Goal: Information Seeking & Learning: Learn about a topic

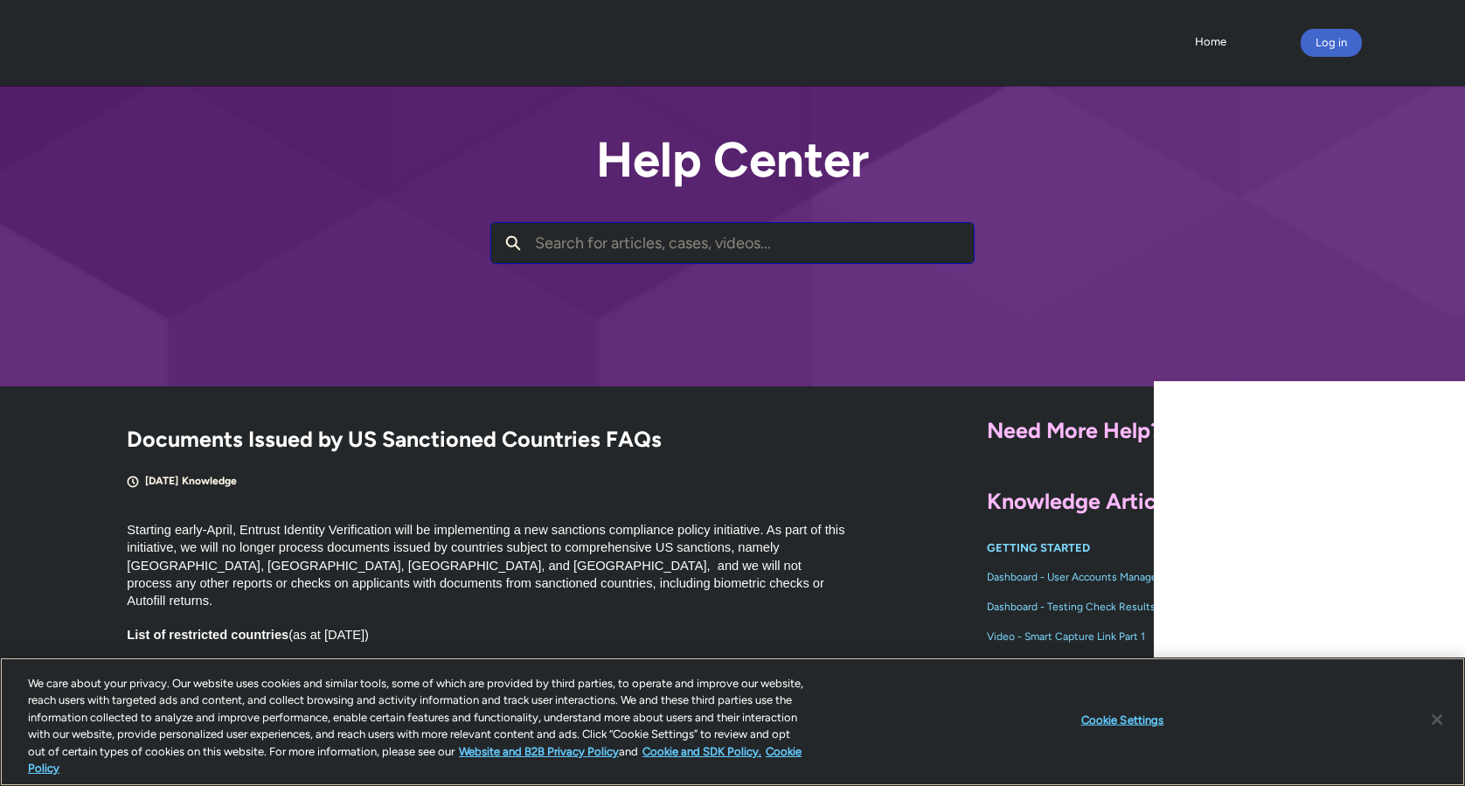
scroll to position [314, 0]
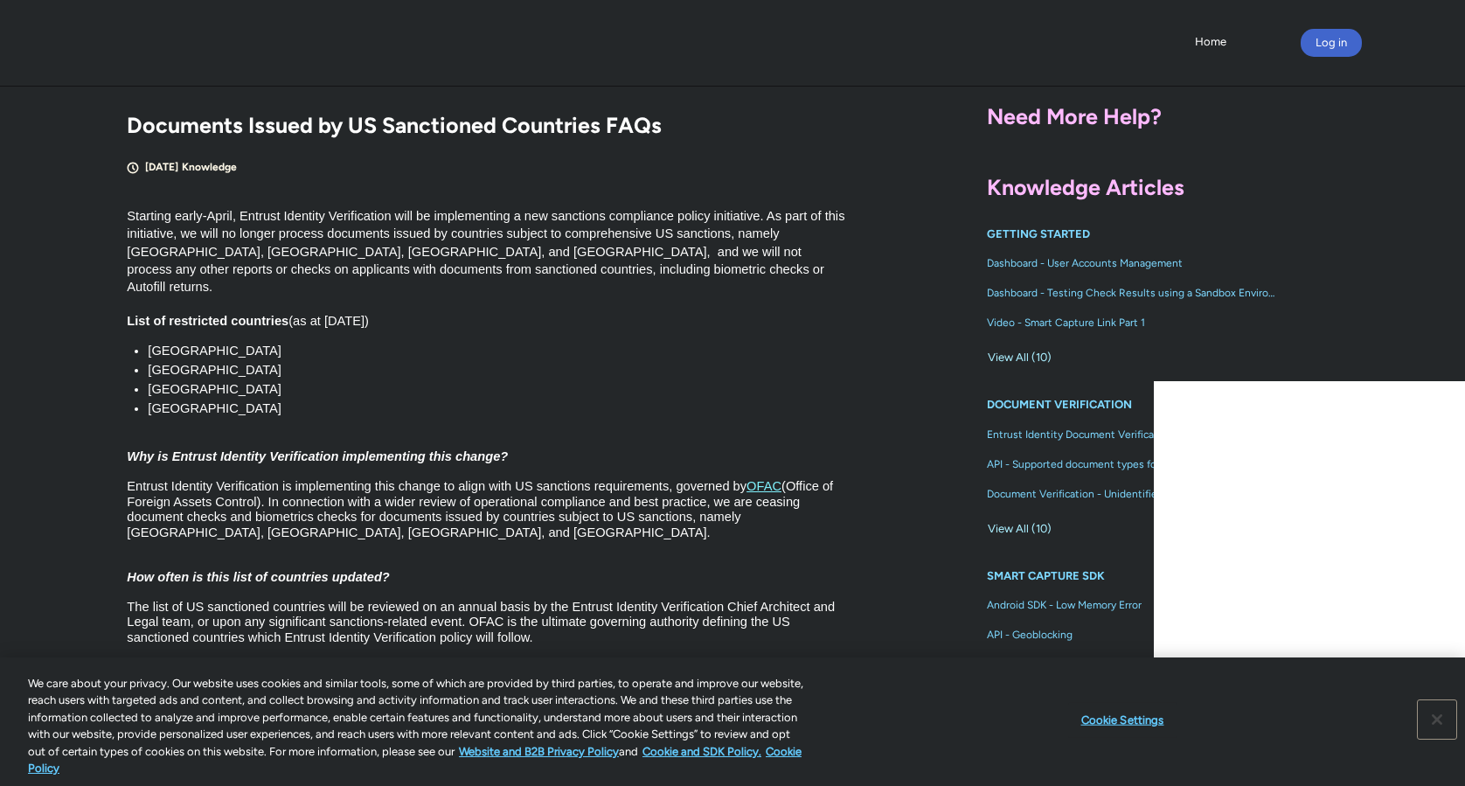
click at [1435, 717] on button "Close" at bounding box center [1436, 719] width 38 height 38
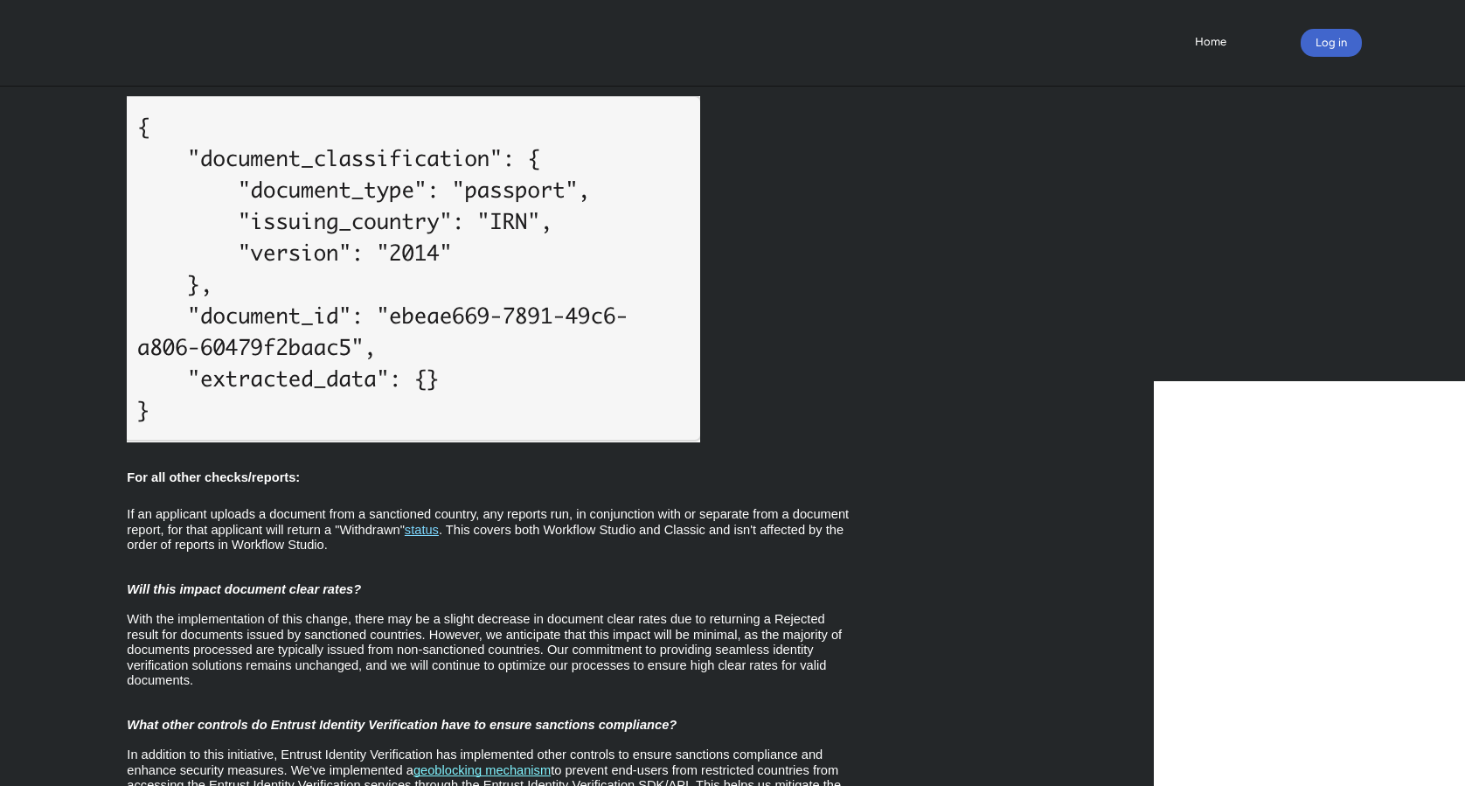
scroll to position [4993, 0]
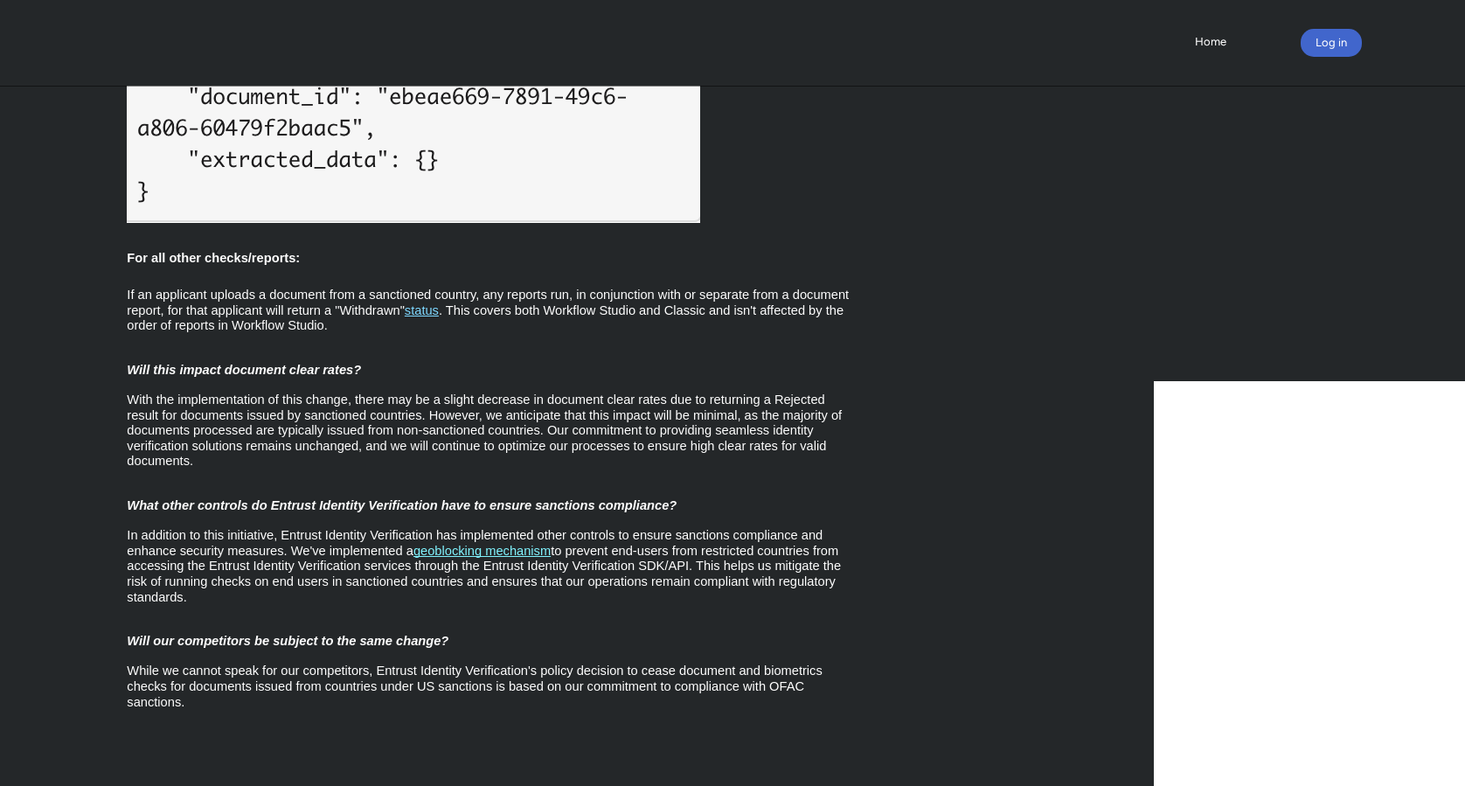
click at [577, 544] on span "to prevent end-users from restricted countries from accessing the Entrust Ident…" at bounding box center [485, 574] width 717 height 60
drag, startPoint x: 557, startPoint y: 536, endPoint x: 419, endPoint y: 535, distance: 137.2
click at [419, 535] on p "If an applicant uploads a document from a sanctioned country, any reports run, …" at bounding box center [488, 493] width 723 height 433
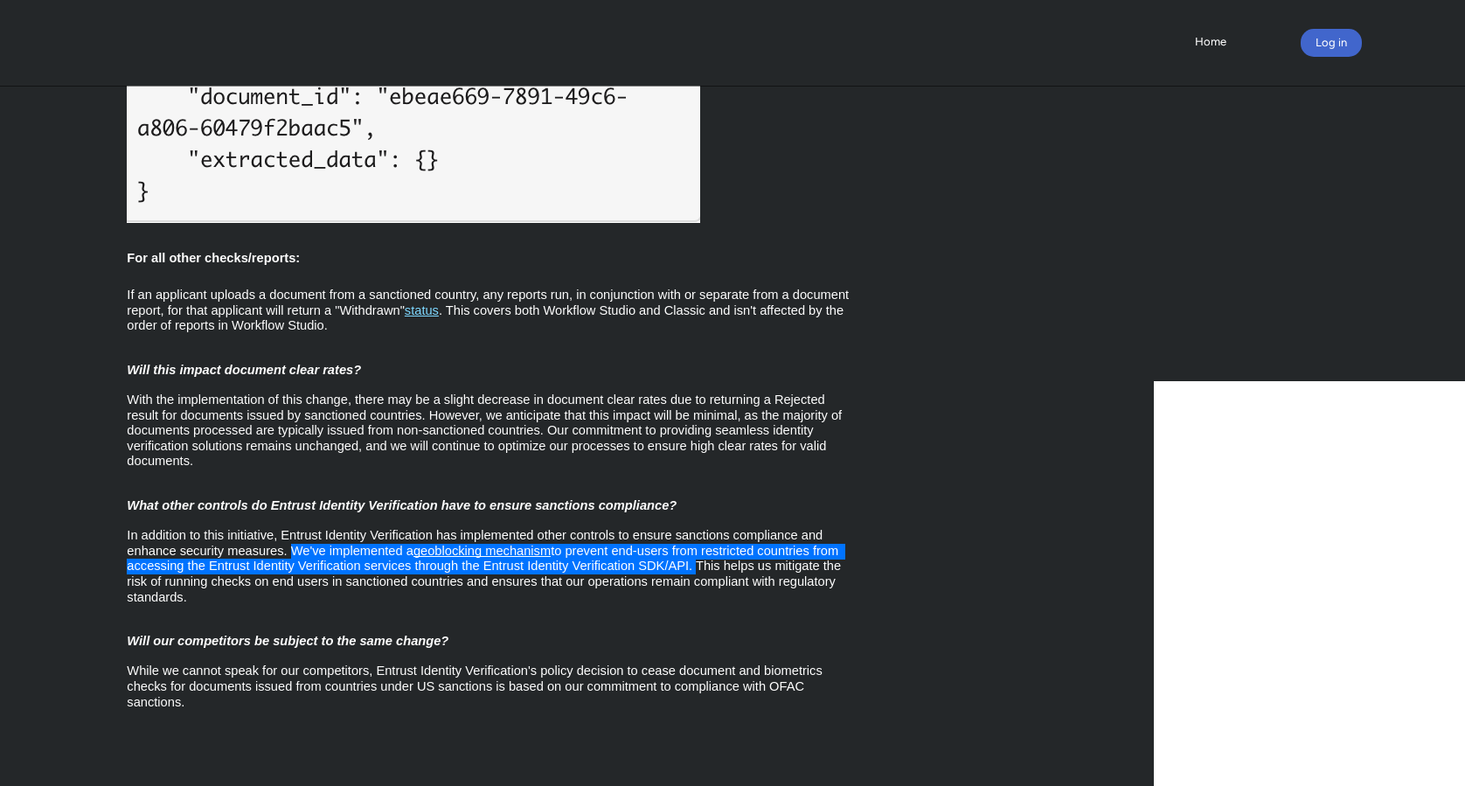
drag, startPoint x: 293, startPoint y: 532, endPoint x: 692, endPoint y: 550, distance: 399.8
click at [692, 550] on p "If an applicant uploads a document from a sanctioned country, any reports run, …" at bounding box center [488, 493] width 723 height 433
copy p "We've implemented a geoblocking mechanism to prevent end-users from restricted …"
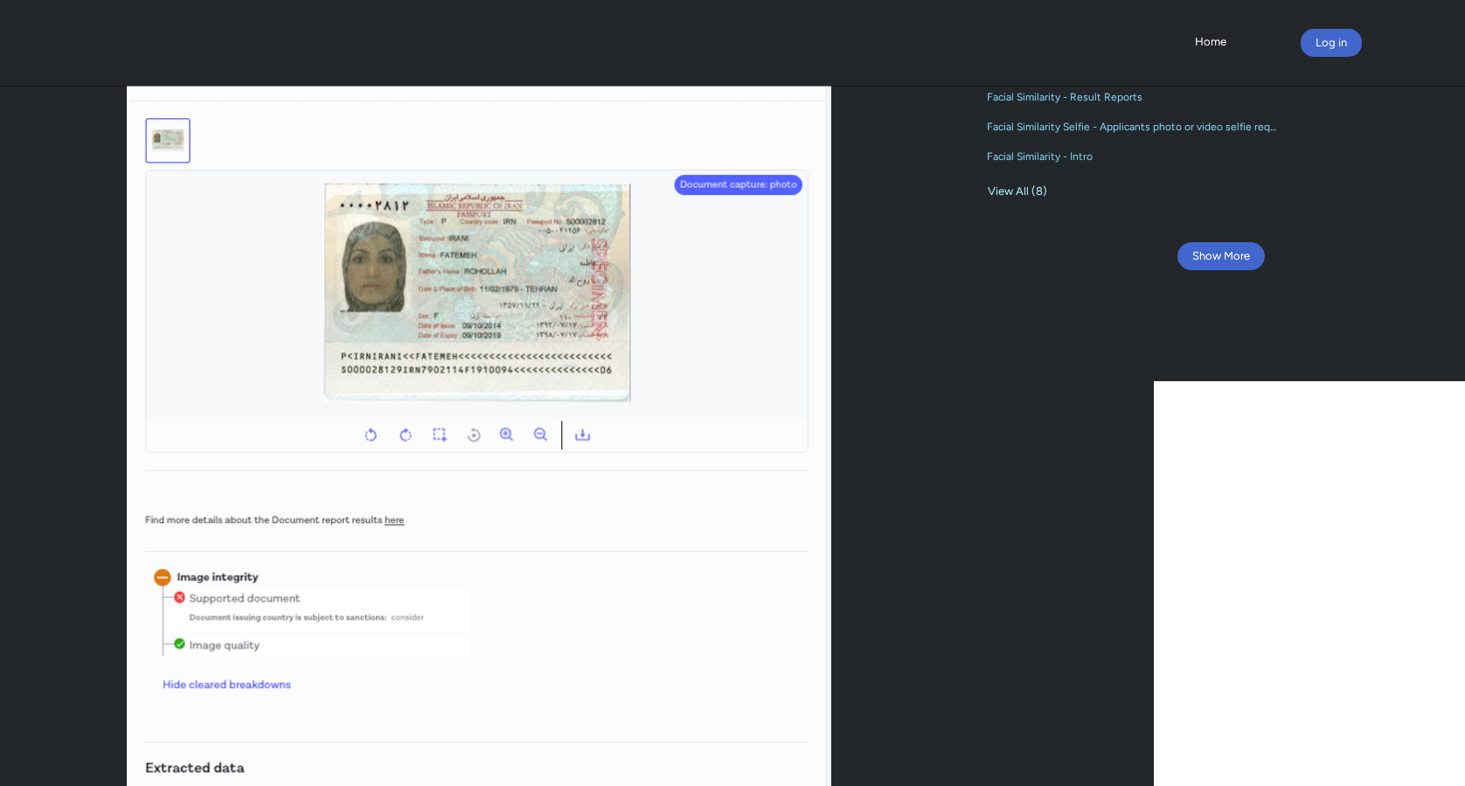
scroll to position [0, 0]
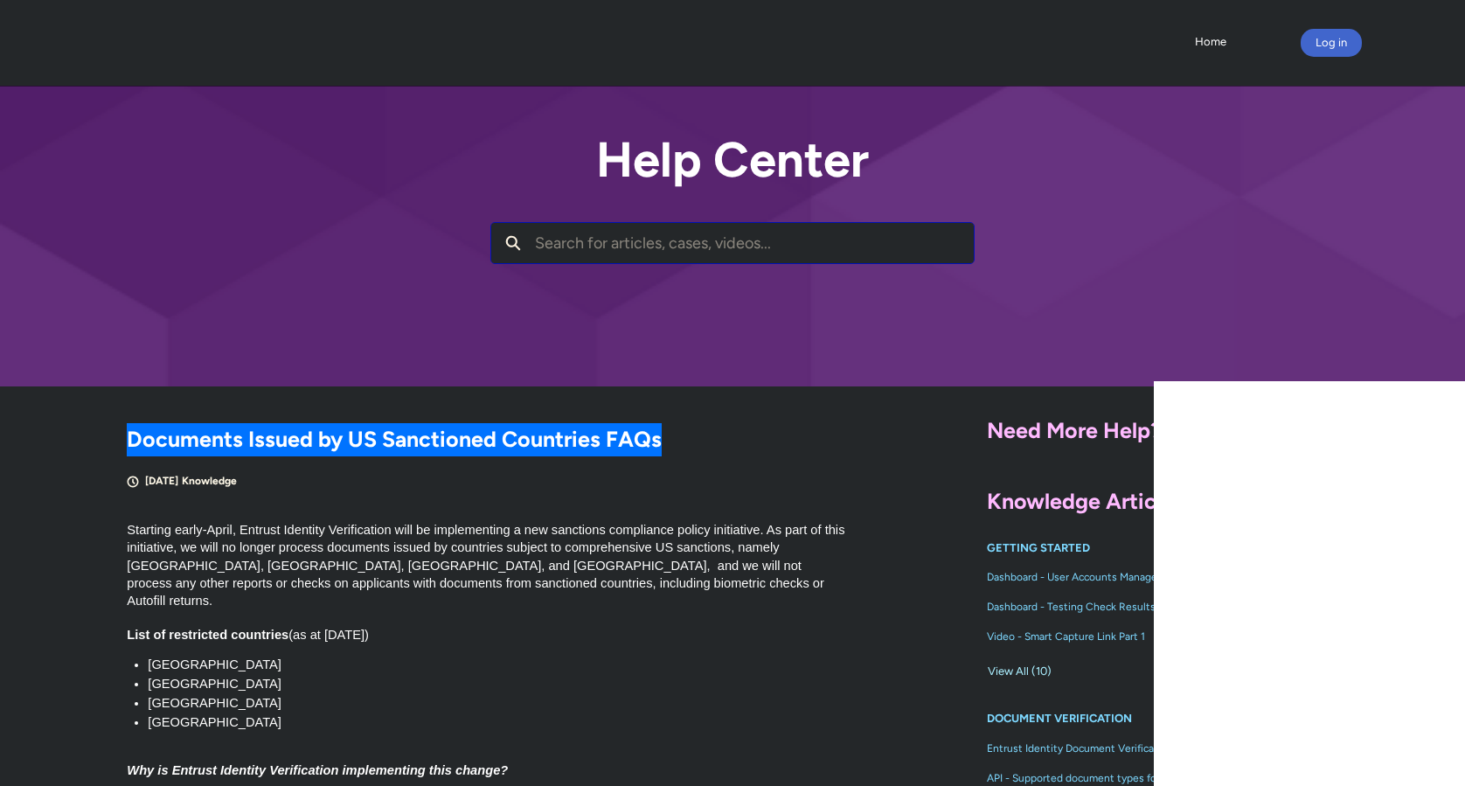
drag, startPoint x: 674, startPoint y: 440, endPoint x: 120, endPoint y: 441, distance: 554.1
click at [120, 441] on article "Documents Issued by US Sanctioned Countries FAQs [DATE] Knowledge" at bounding box center [443, 456] width 813 height 66
copy h2 "Documents Issued by US Sanctioned Countries FAQs"
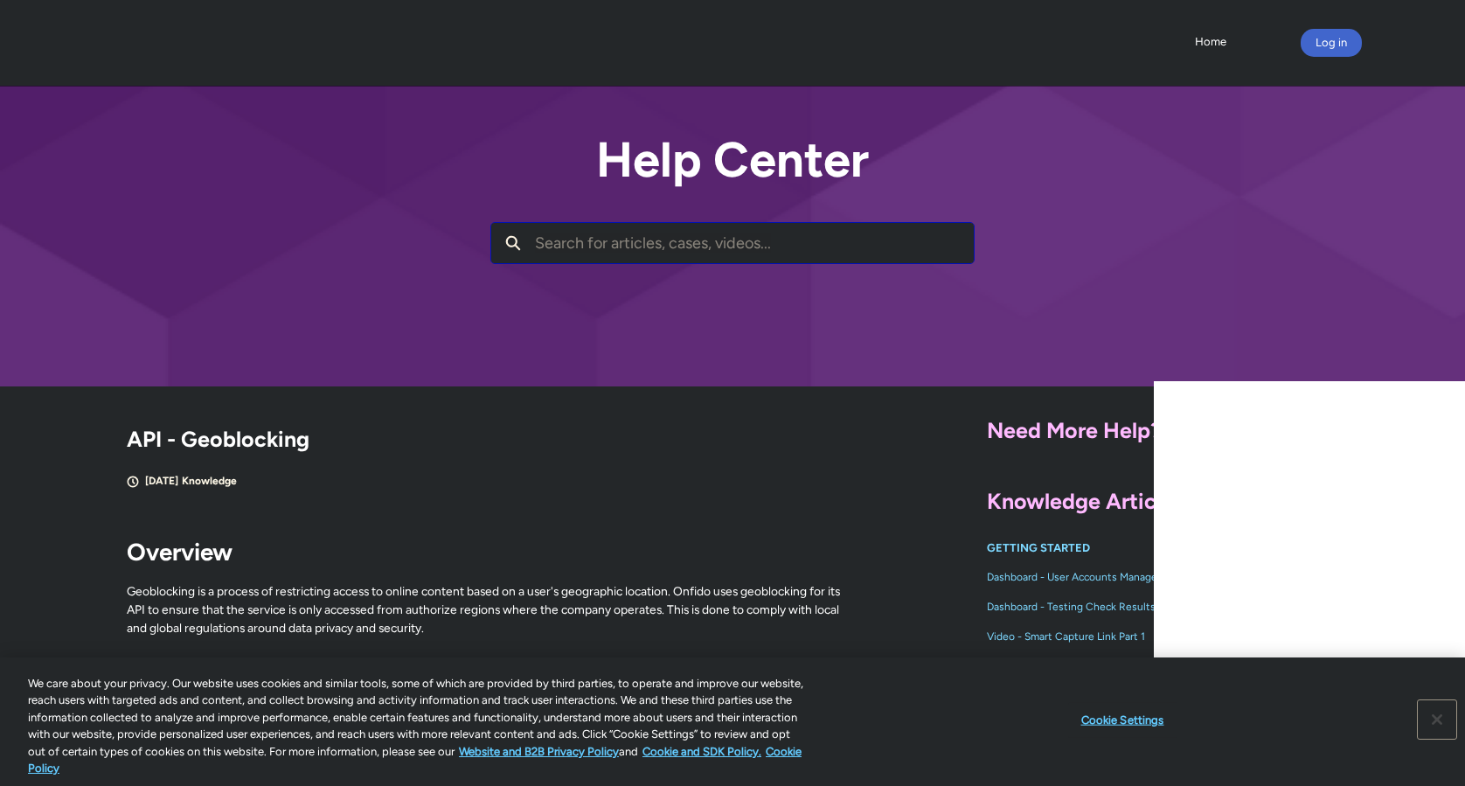
click at [1430, 718] on button "Close" at bounding box center [1436, 719] width 38 height 38
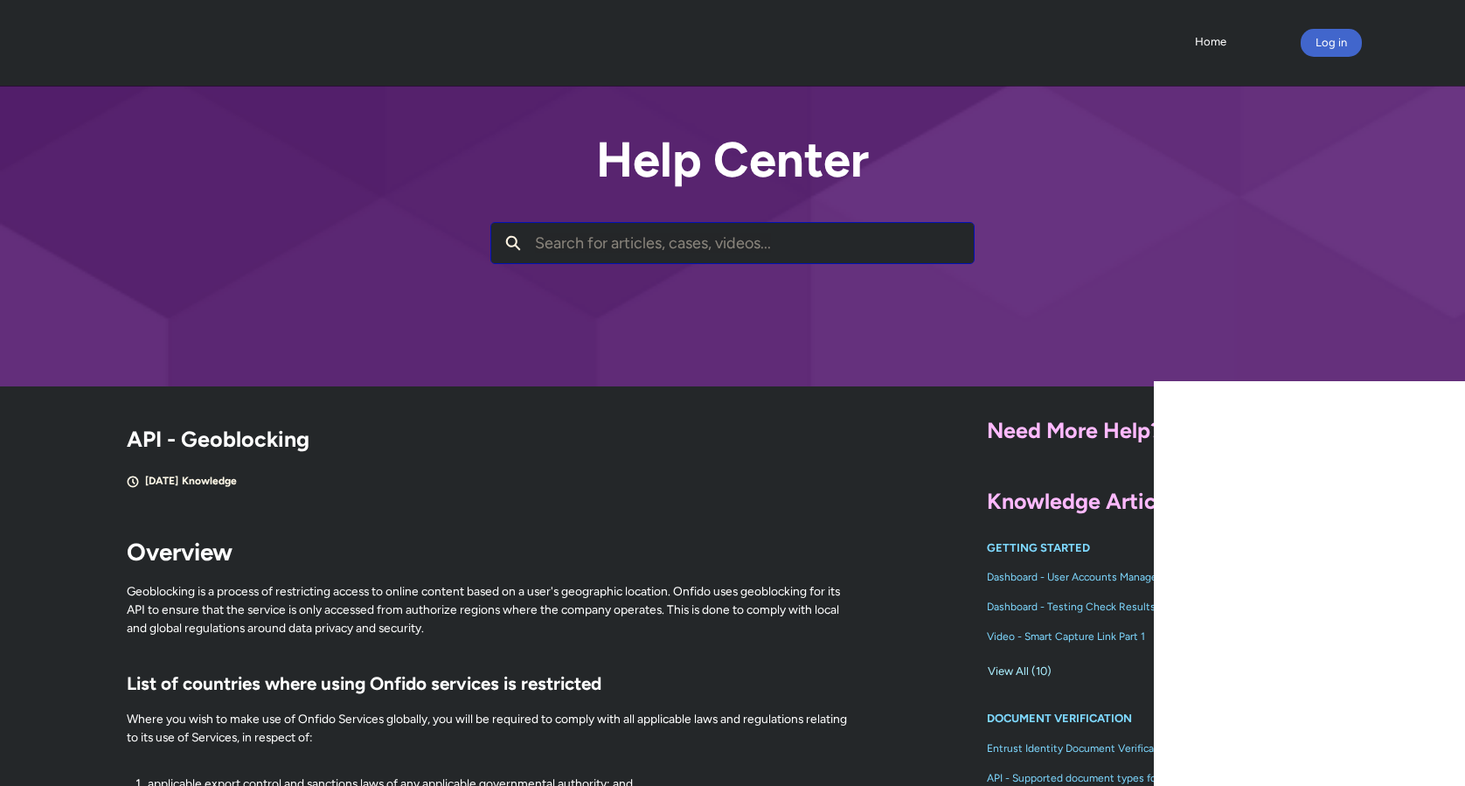
click at [493, 50] on ul "Home More" at bounding box center [794, 42] width 874 height 26
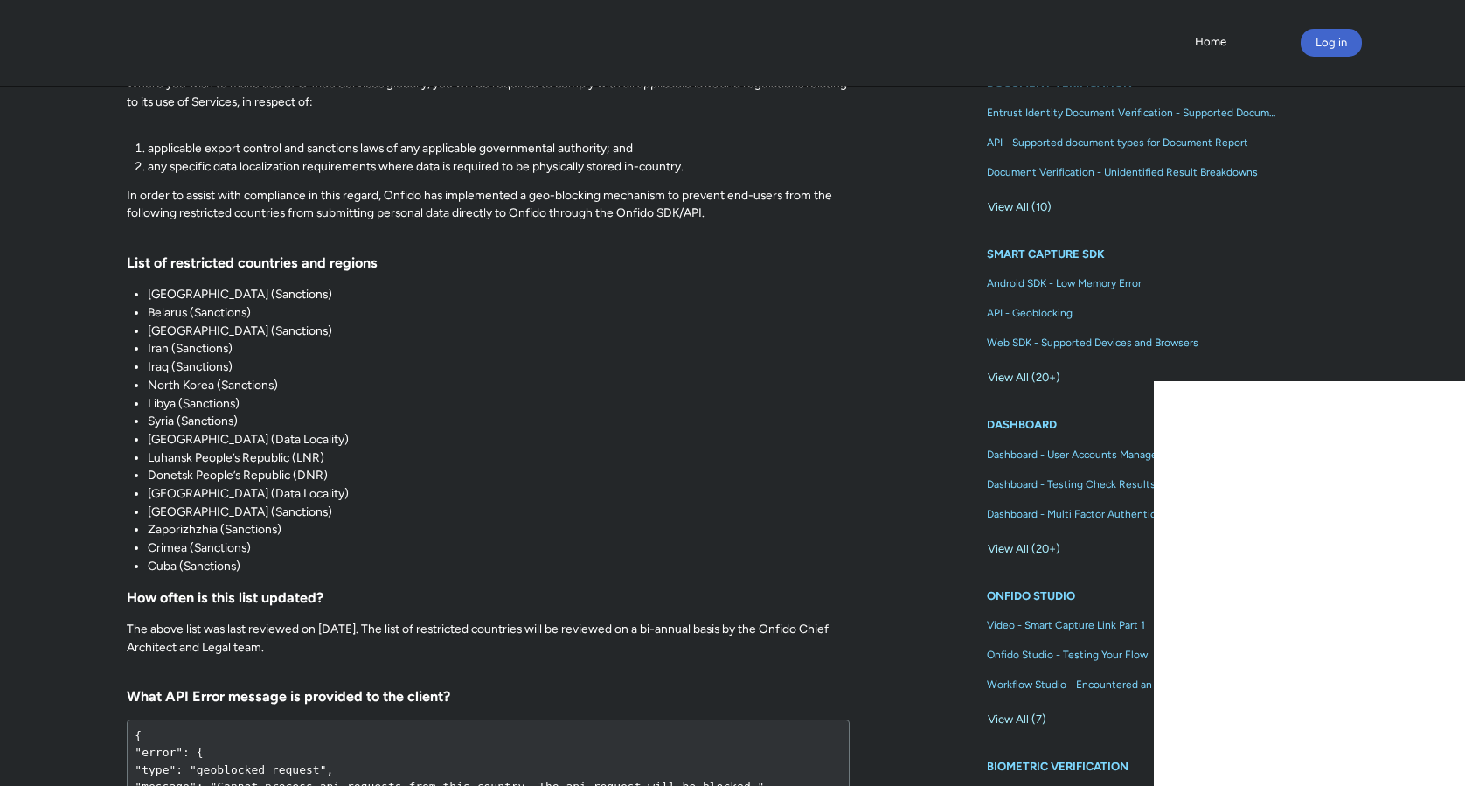
scroll to position [578, 0]
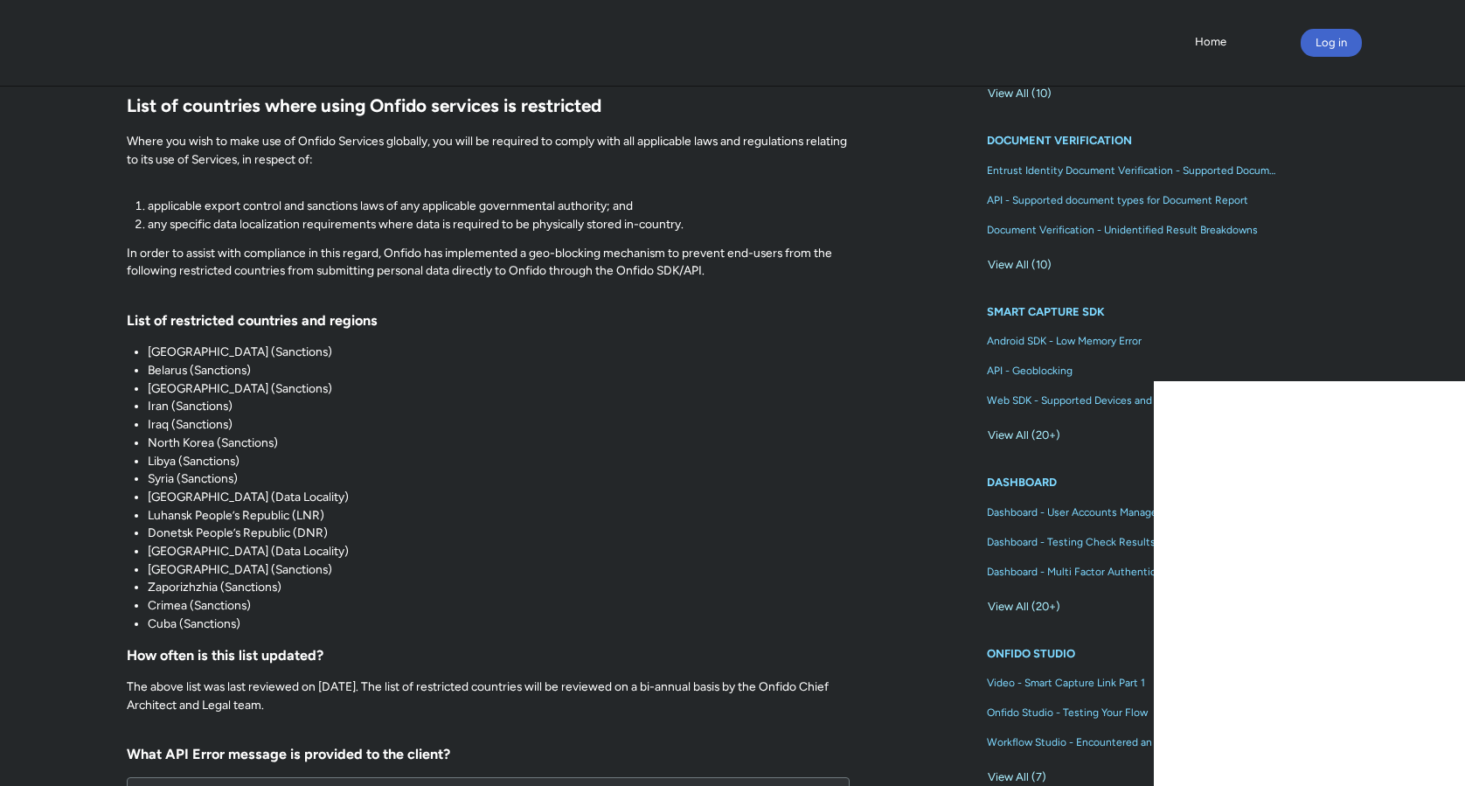
click at [911, 567] on div "API - Geoblocking Dec 14, 2023 Knowledge Fields in section = hidden by css on C…" at bounding box center [487, 387] width 955 height 1085
